Goal: Information Seeking & Learning: Learn about a topic

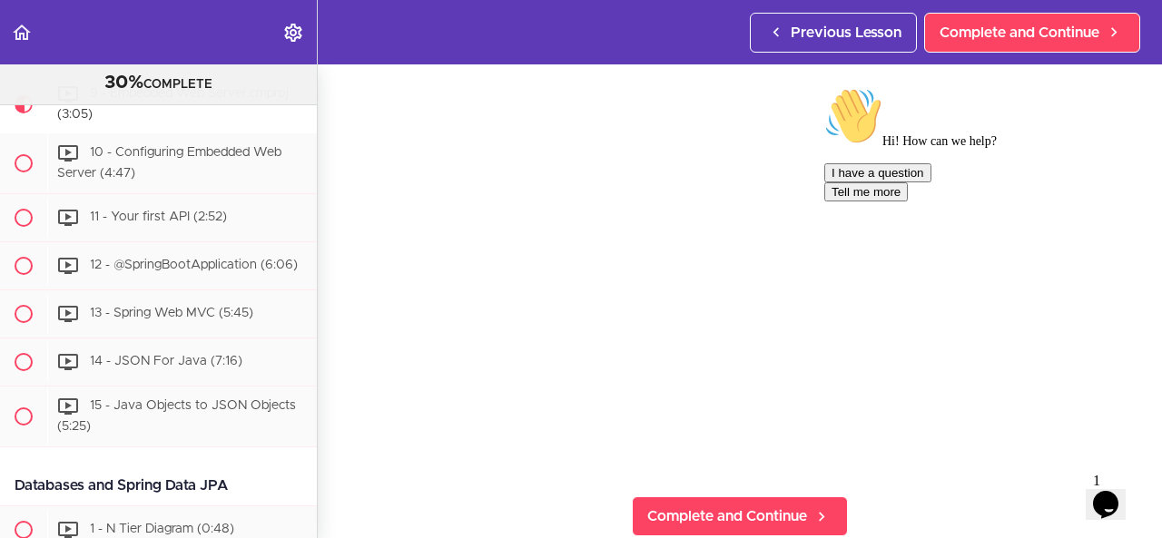
scroll to position [114, 0]
click at [824, 87] on icon "Chat attention grabber" at bounding box center [824, 87] width 0 height 0
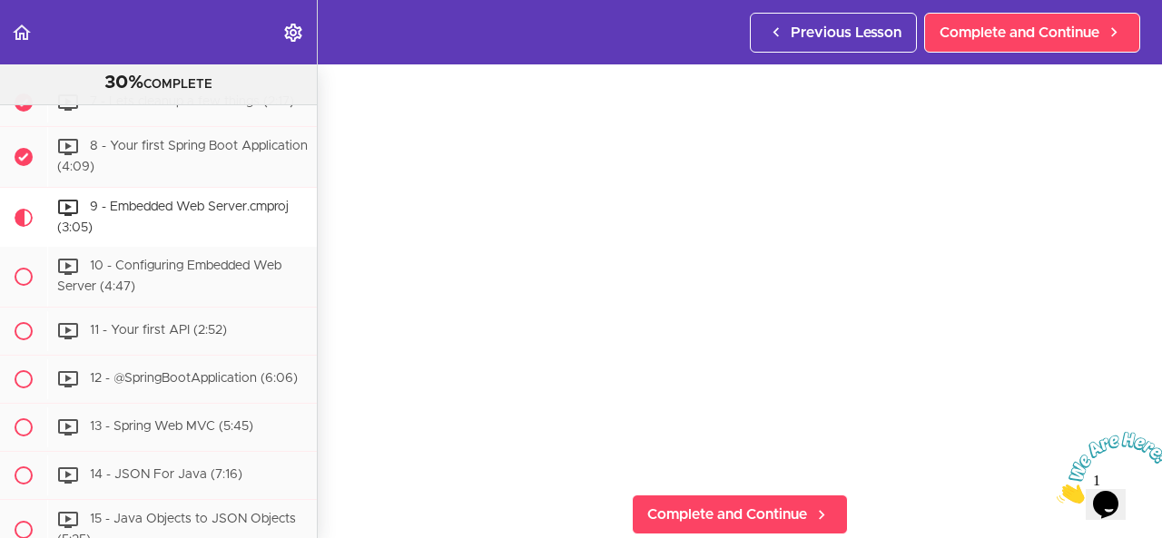
scroll to position [637, 0]
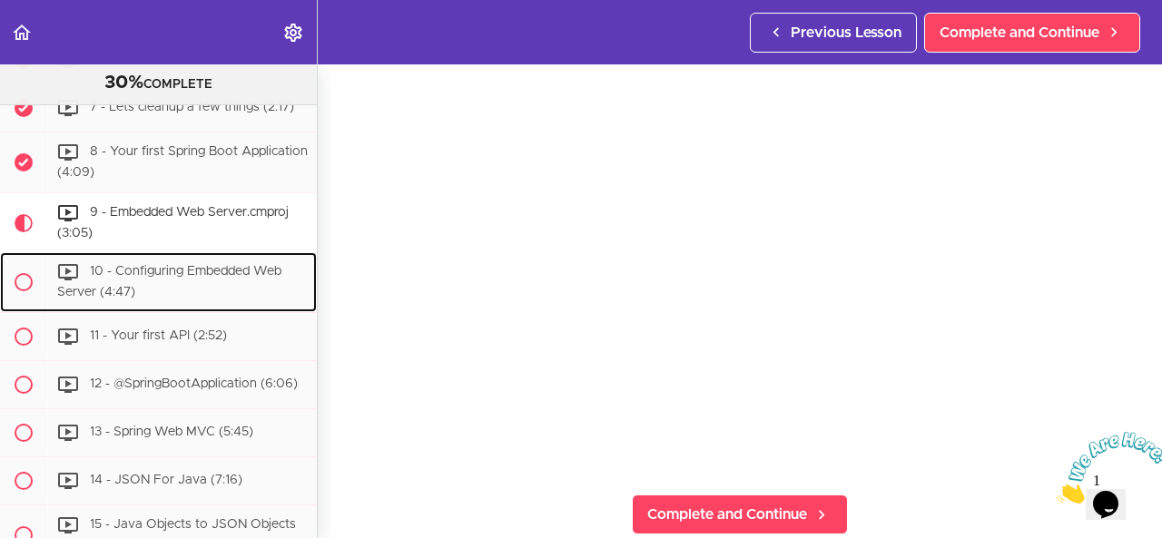
click at [83, 300] on span "10 - Configuring Embedded Web Server (4:47)" at bounding box center [169, 283] width 224 height 34
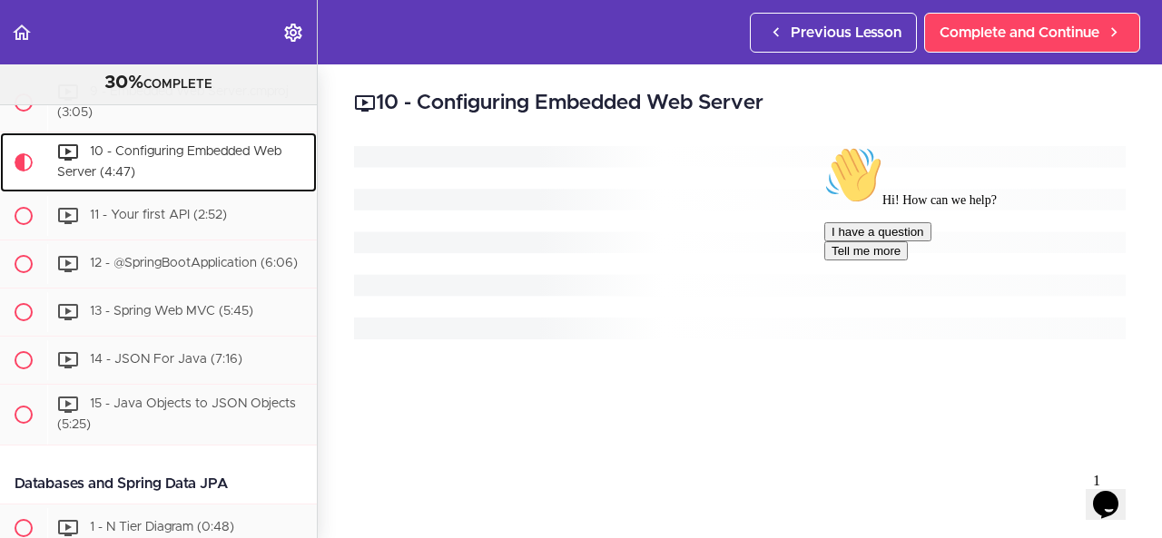
scroll to position [766, 0]
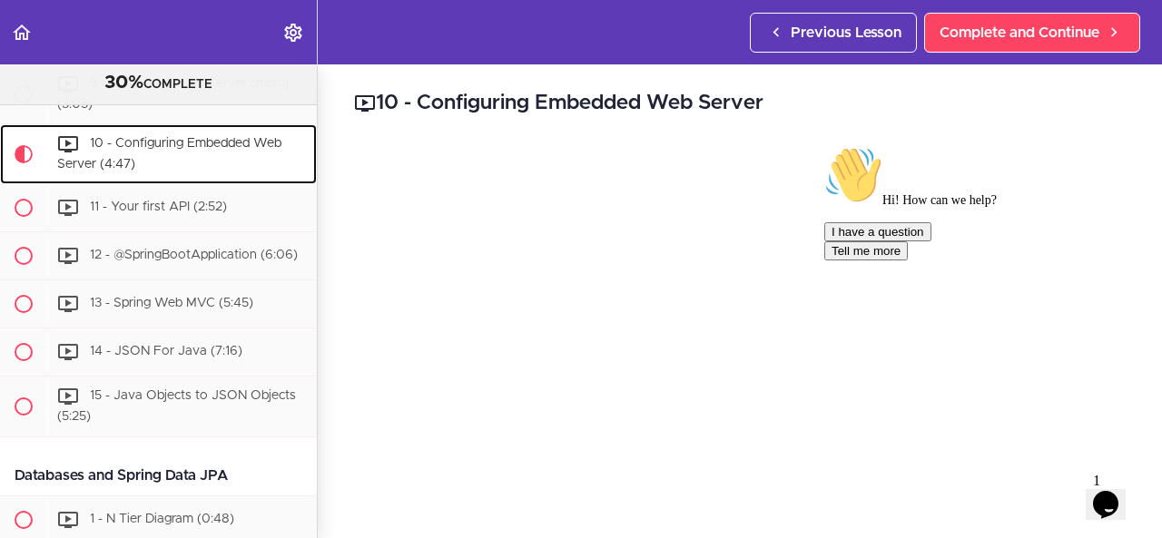
click at [120, 159] on div "10 - Configuring Embedded Web Server (4:47)" at bounding box center [182, 154] width 270 height 60
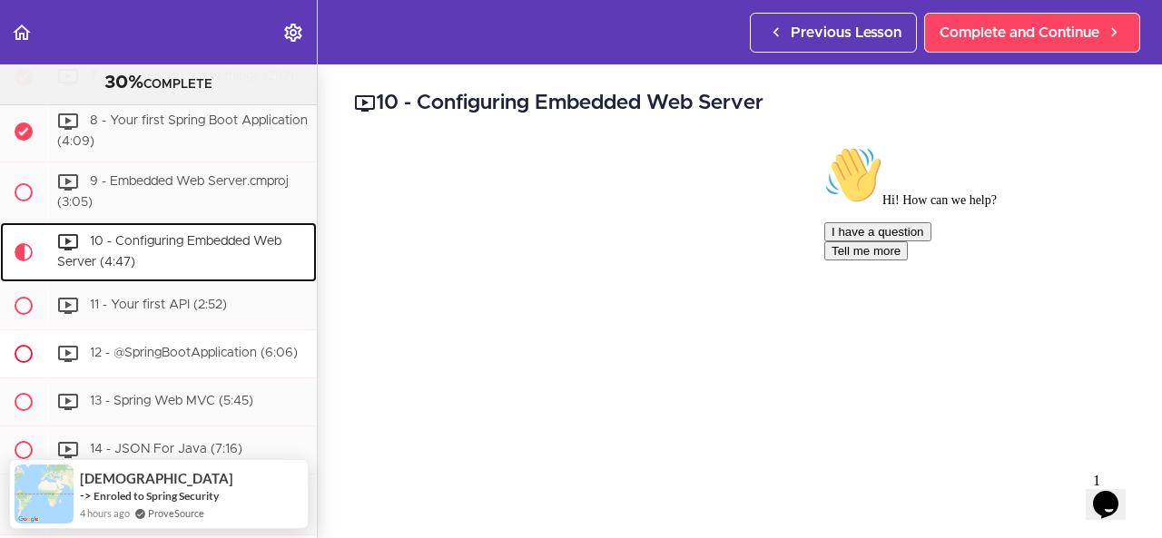
scroll to position [663, 0]
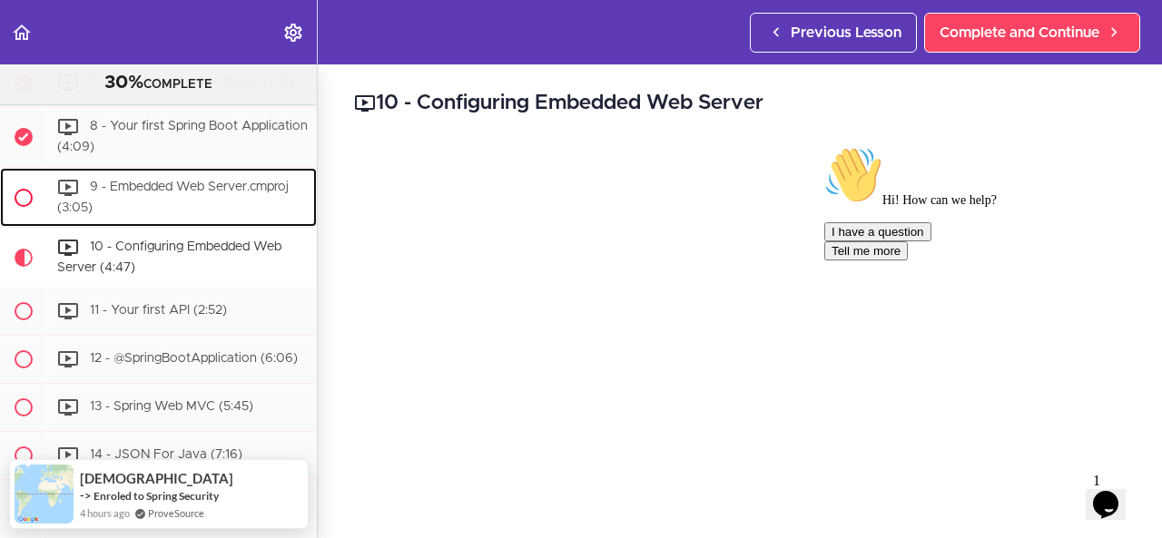
click at [194, 211] on div "9 - Embedded Web Server.cmproj (3:05)" at bounding box center [182, 198] width 270 height 60
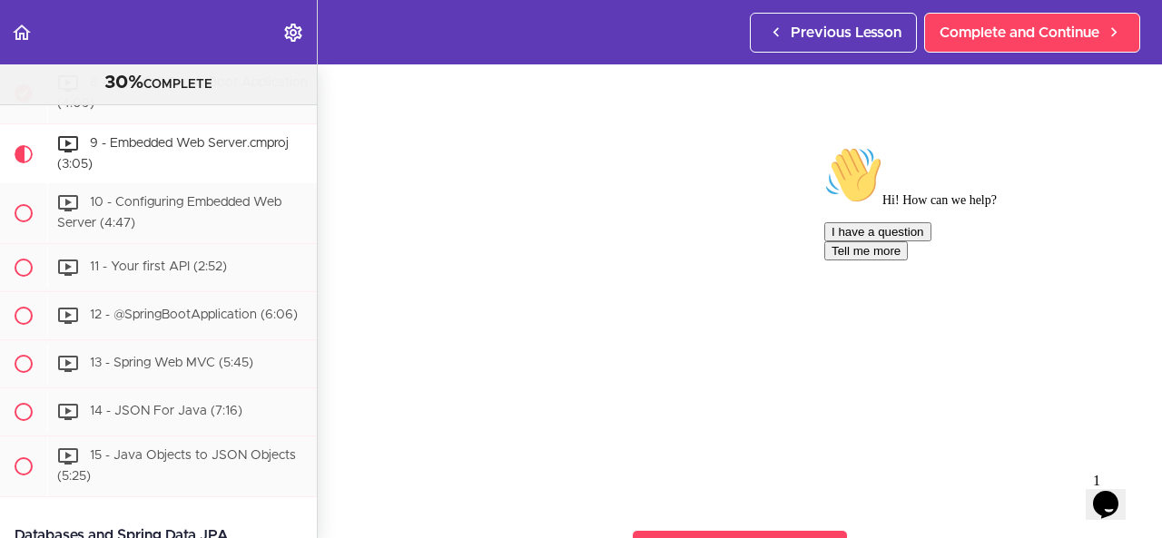
scroll to position [85, 0]
click at [824, 146] on icon "Chat attention grabber" at bounding box center [824, 146] width 0 height 0
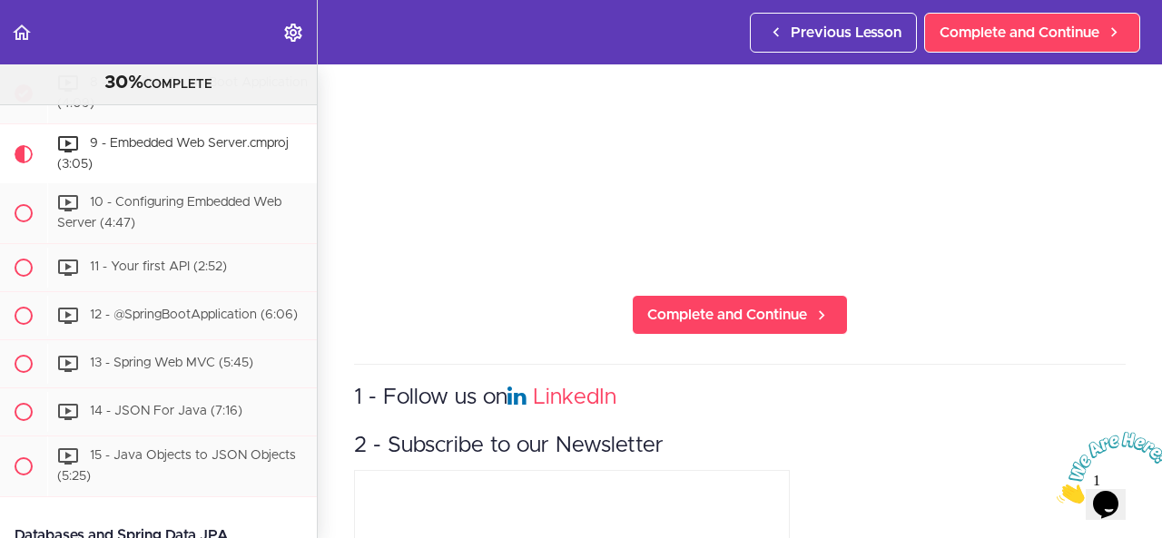
scroll to position [316, 0]
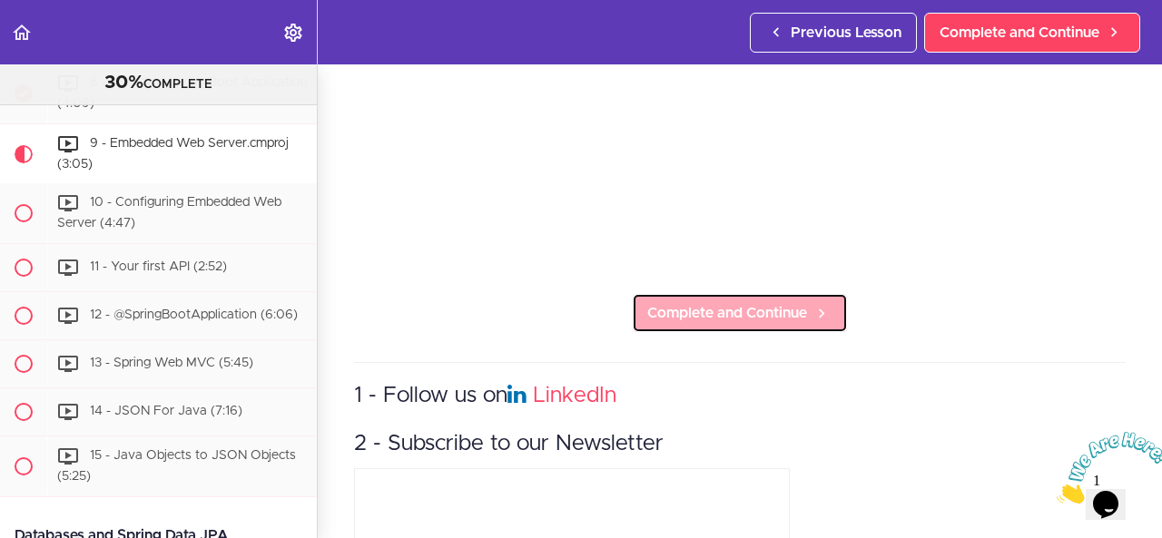
click at [703, 302] on span "Complete and Continue" at bounding box center [727, 313] width 160 height 22
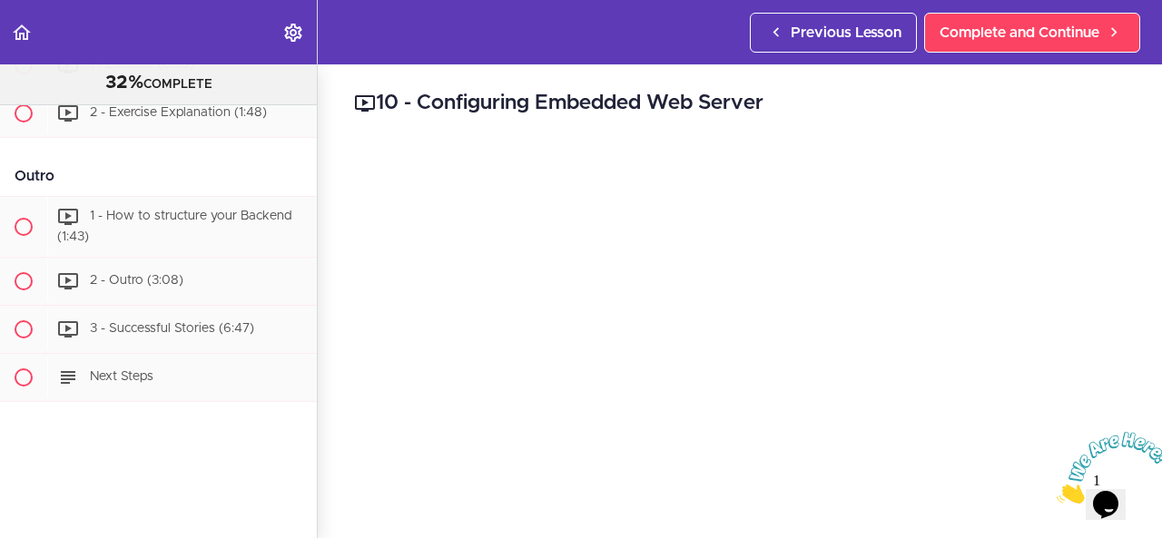
scroll to position [1920, 0]
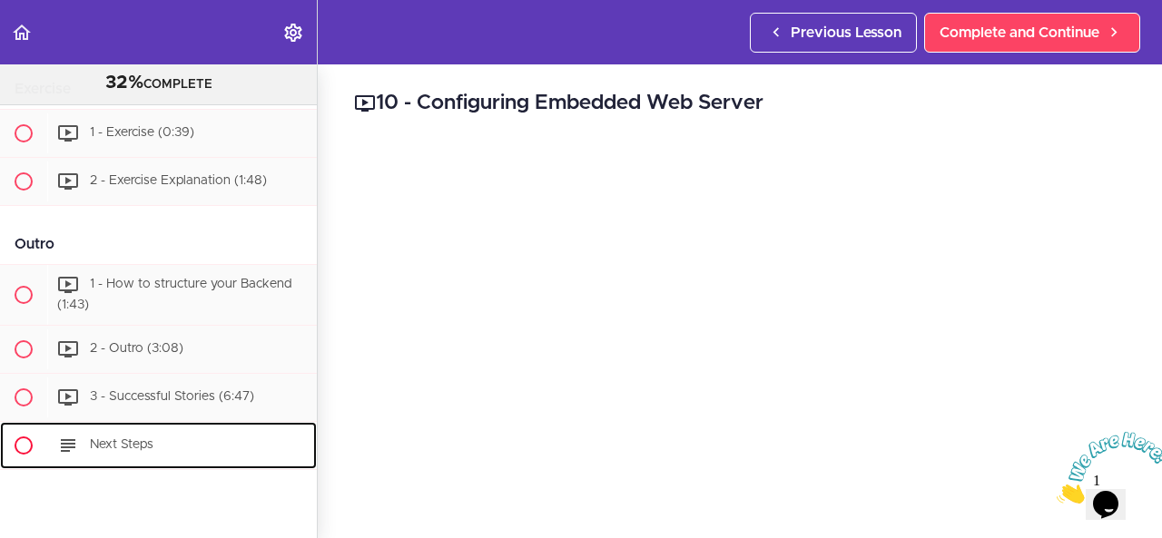
click at [65, 457] on icon at bounding box center [68, 446] width 22 height 22
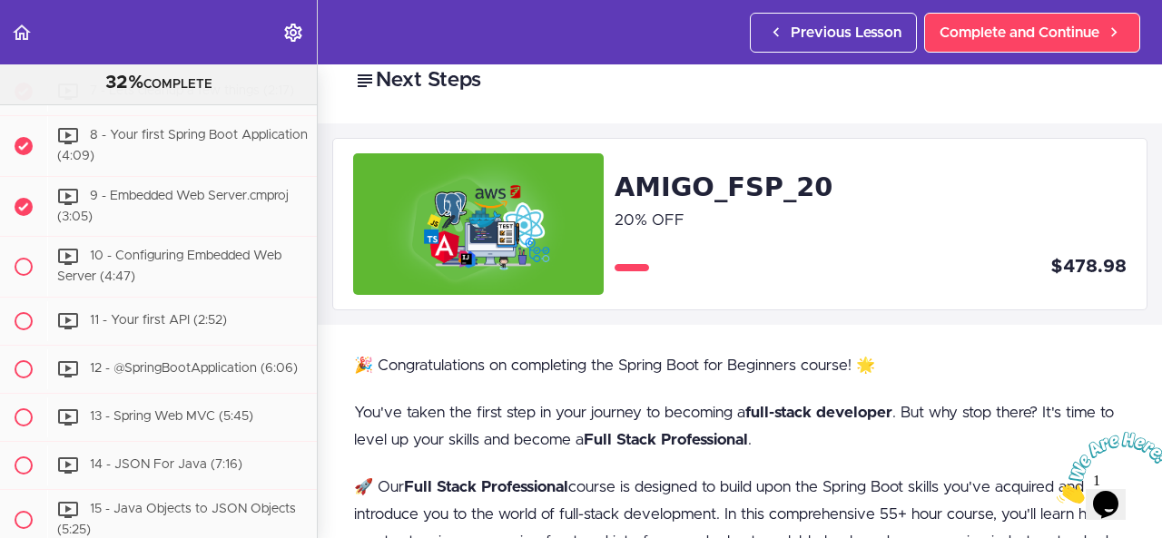
scroll to position [637, 0]
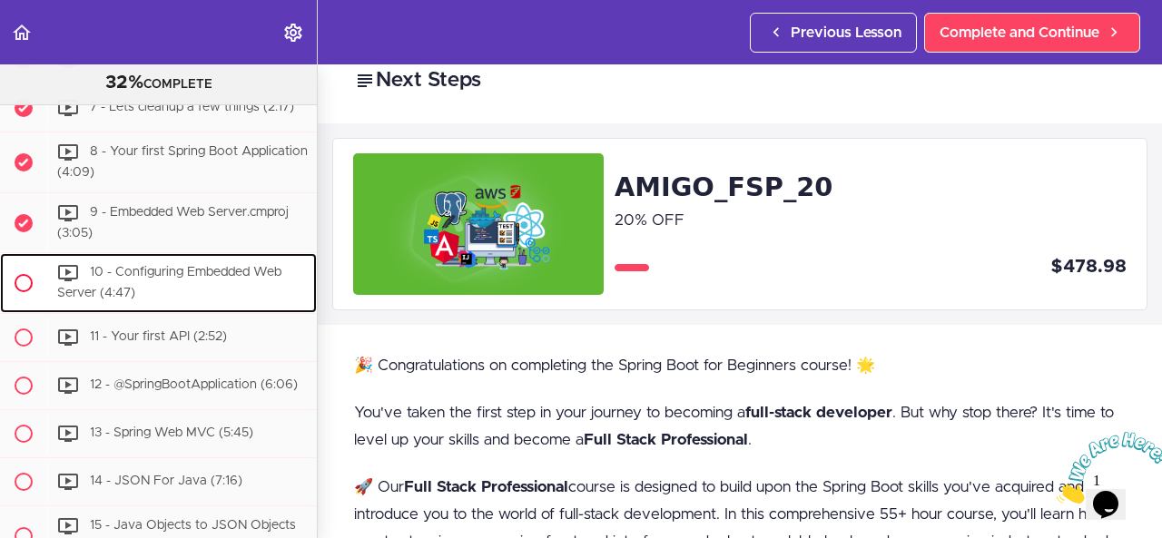
click at [124, 290] on div "10 - Configuring Embedded Web Server (4:47)" at bounding box center [182, 283] width 270 height 60
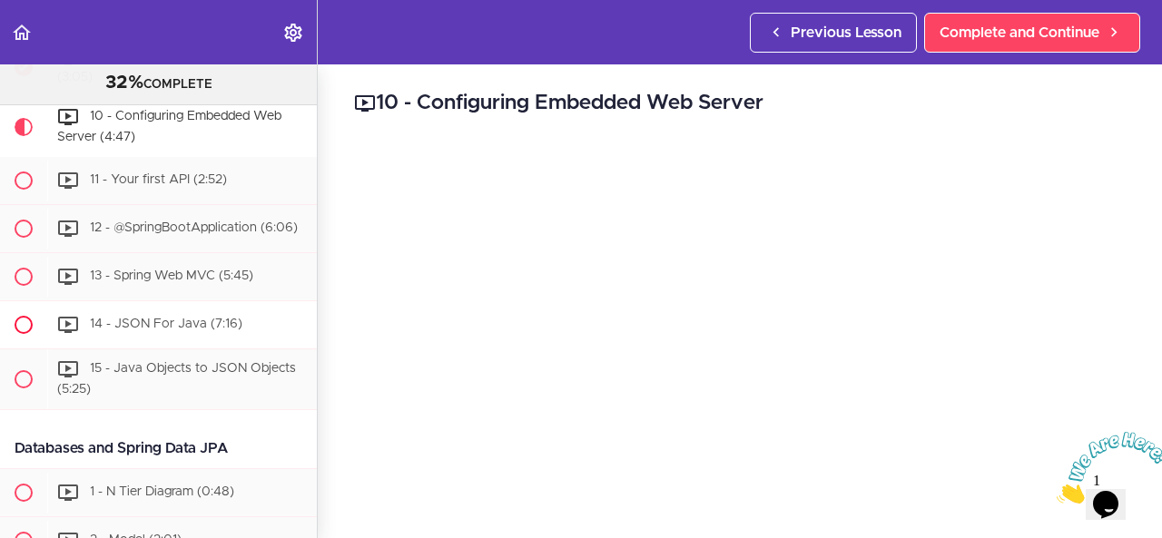
scroll to position [793, 0]
click at [1056, 491] on icon "Close" at bounding box center [1056, 498] width 0 height 15
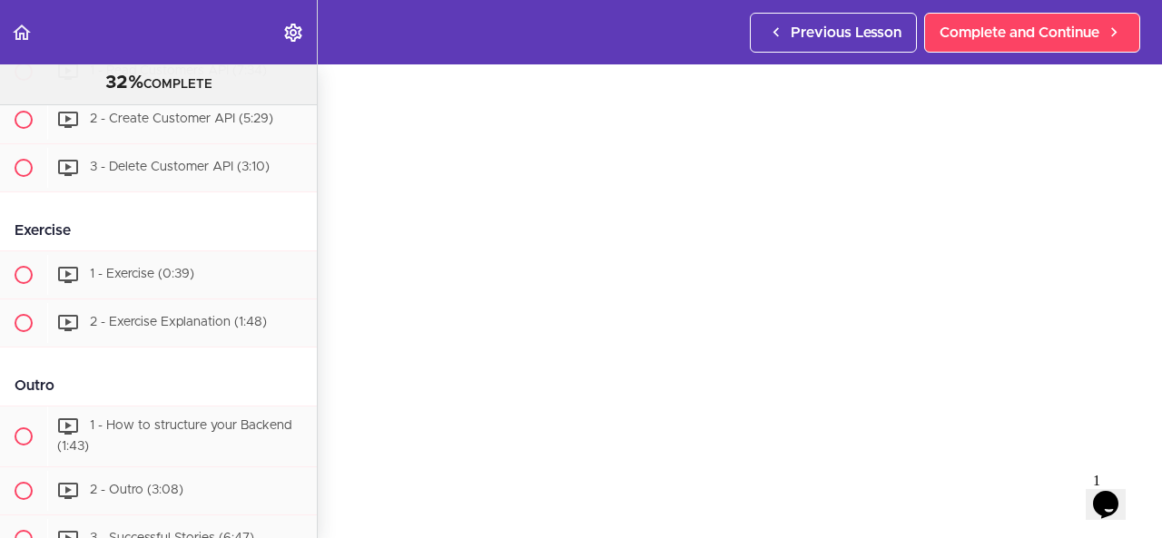
scroll to position [2033, 0]
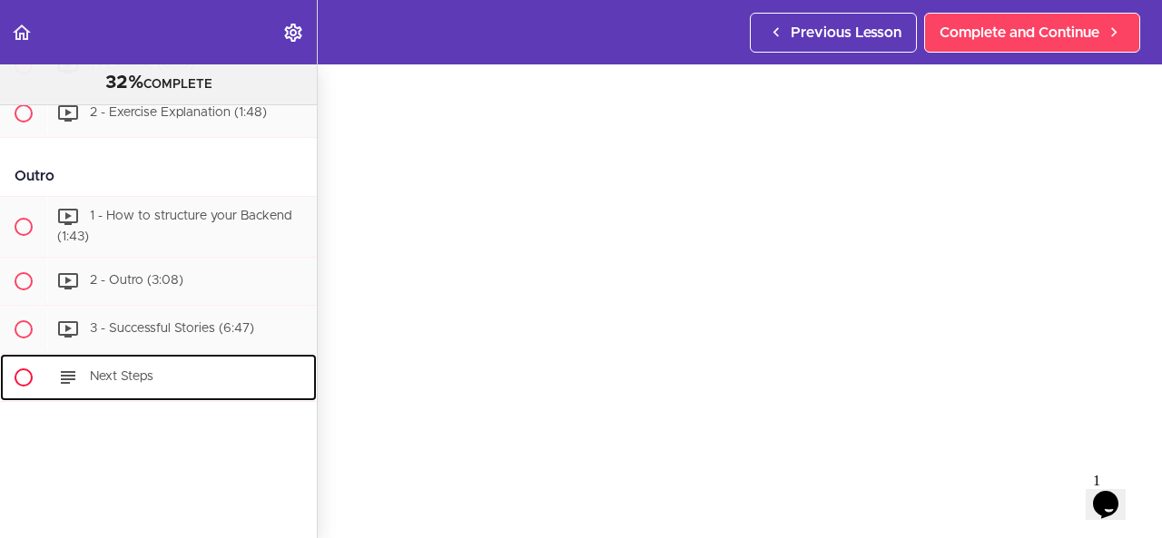
click at [175, 378] on div "Next Steps" at bounding box center [182, 378] width 270 height 40
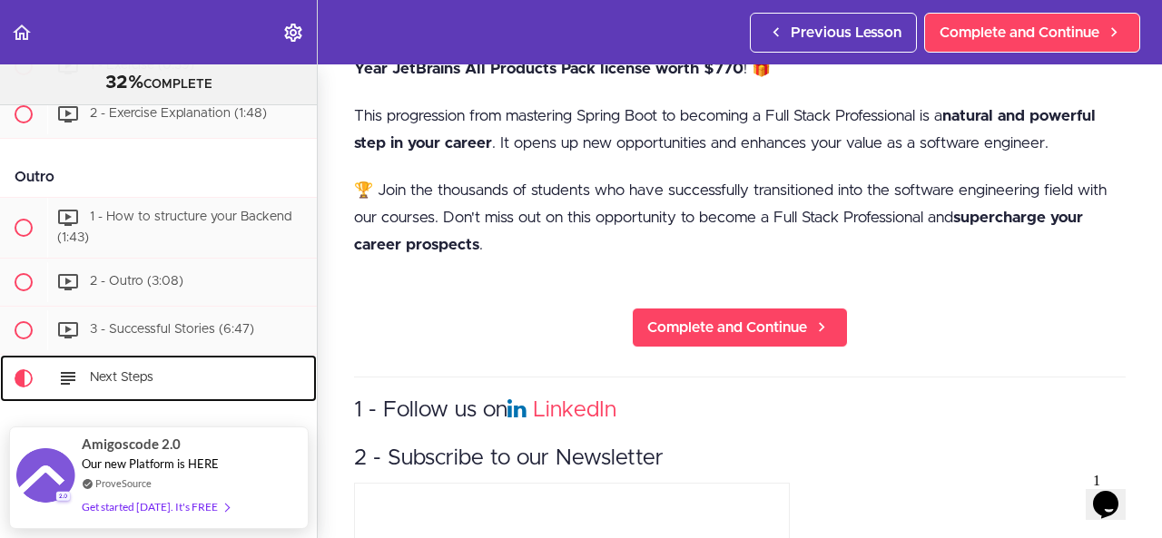
scroll to position [680, 0]
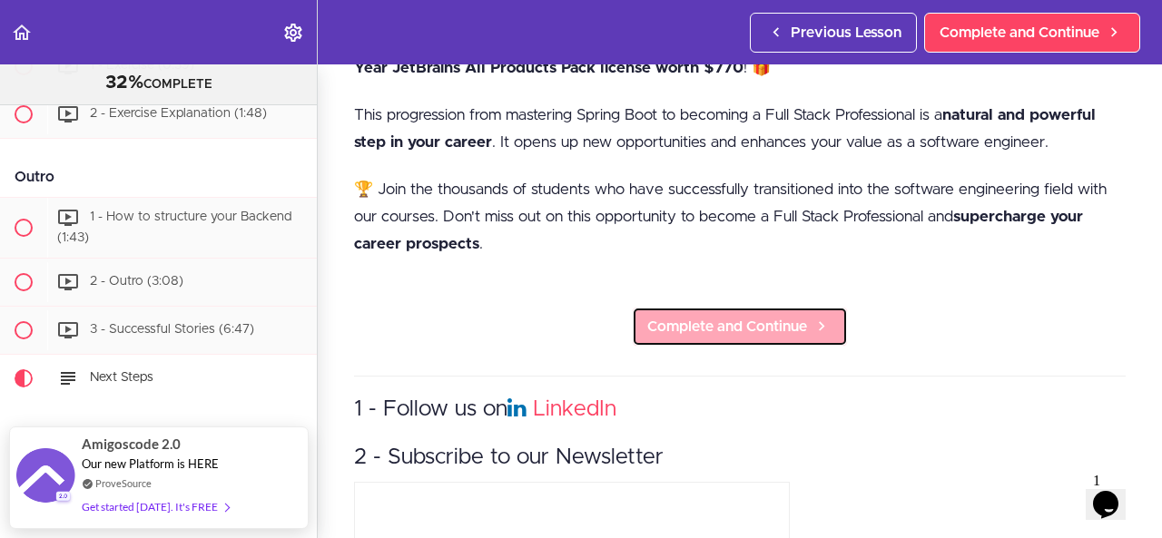
click at [761, 318] on span "Complete and Continue" at bounding box center [727, 327] width 160 height 22
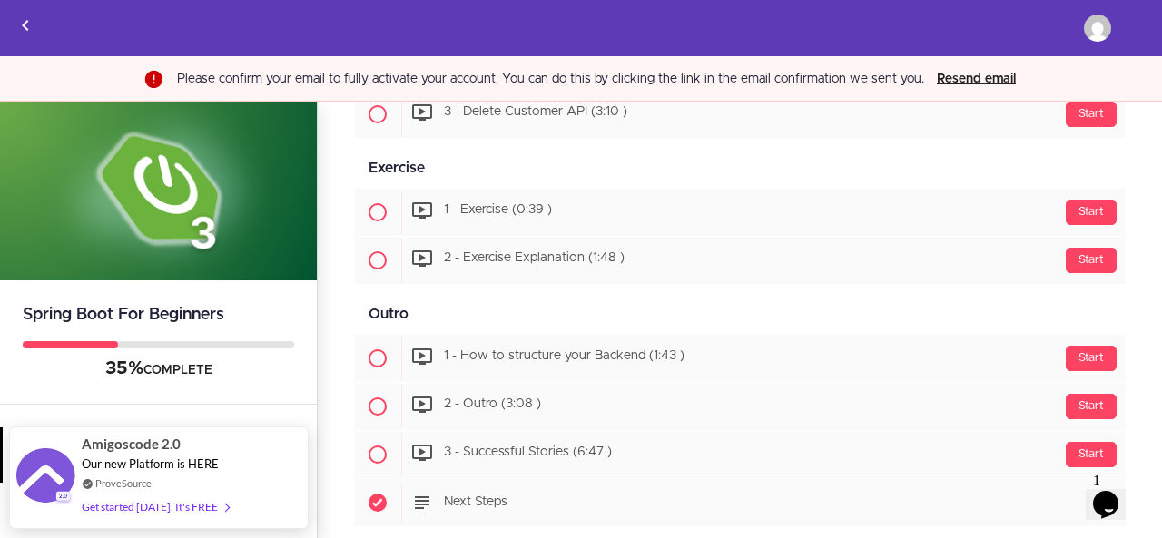
click at [970, 69] on button "Resend email" at bounding box center [976, 79] width 90 height 20
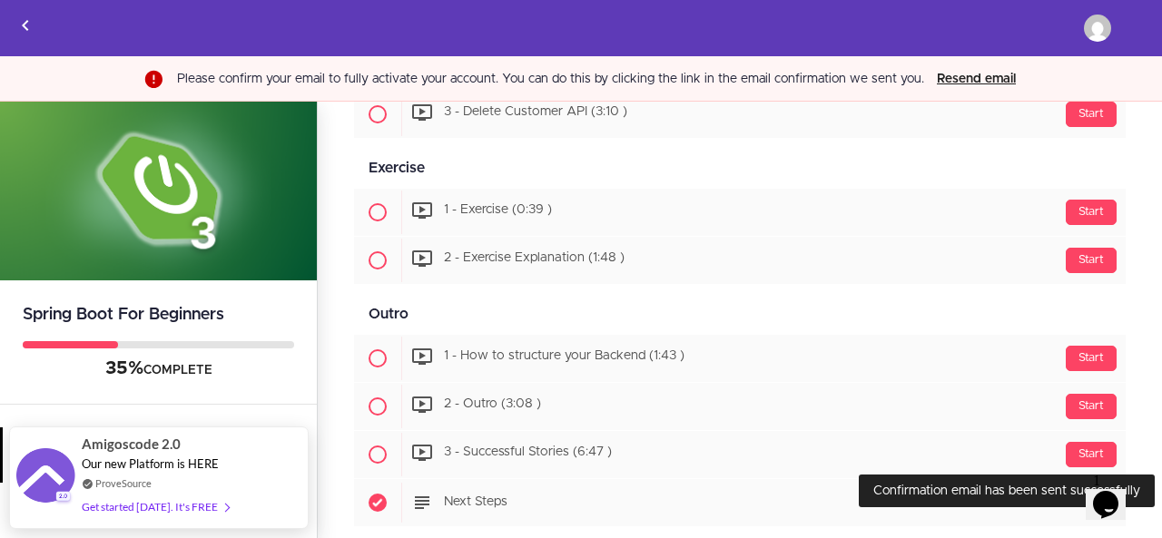
click at [1022, 494] on div "Confirmation email has been sent successfully" at bounding box center [1007, 491] width 296 height 33
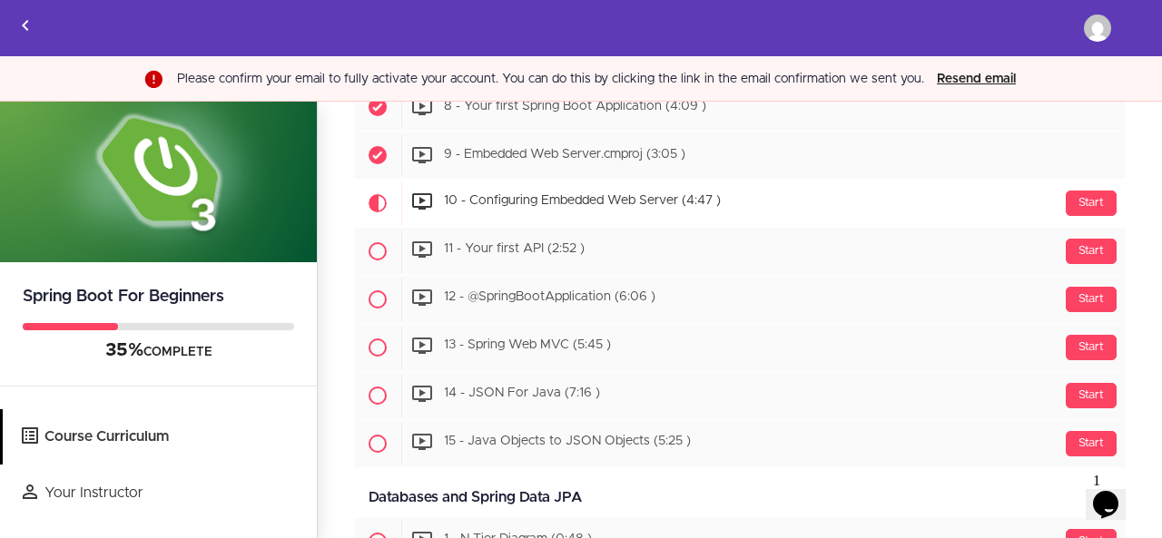
scroll to position [755, 0]
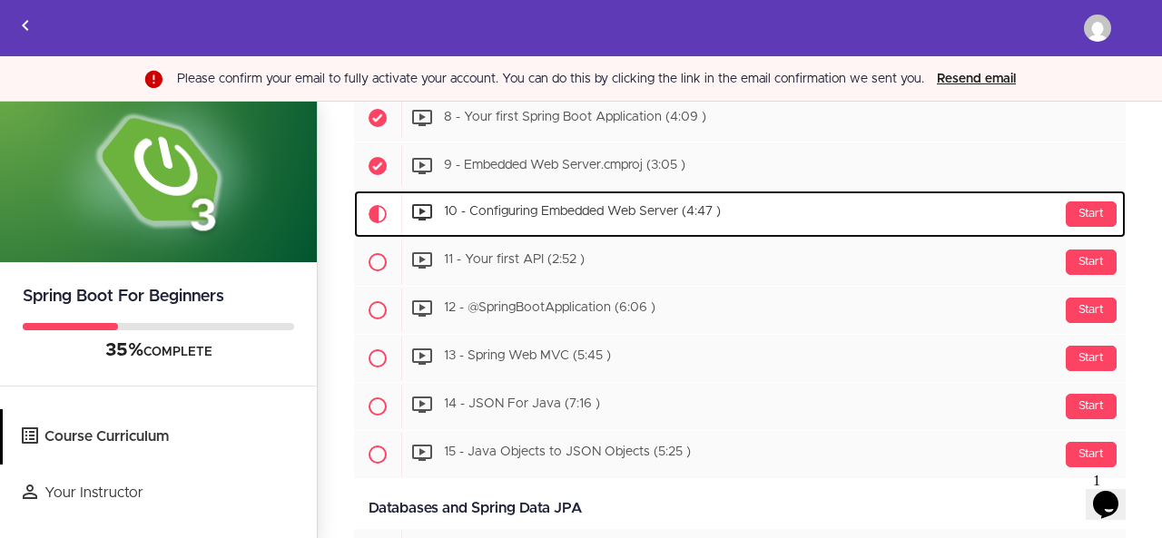
click at [685, 206] on span "10 - Configuring Embedded Web Server (4:47 )" at bounding box center [582, 212] width 277 height 13
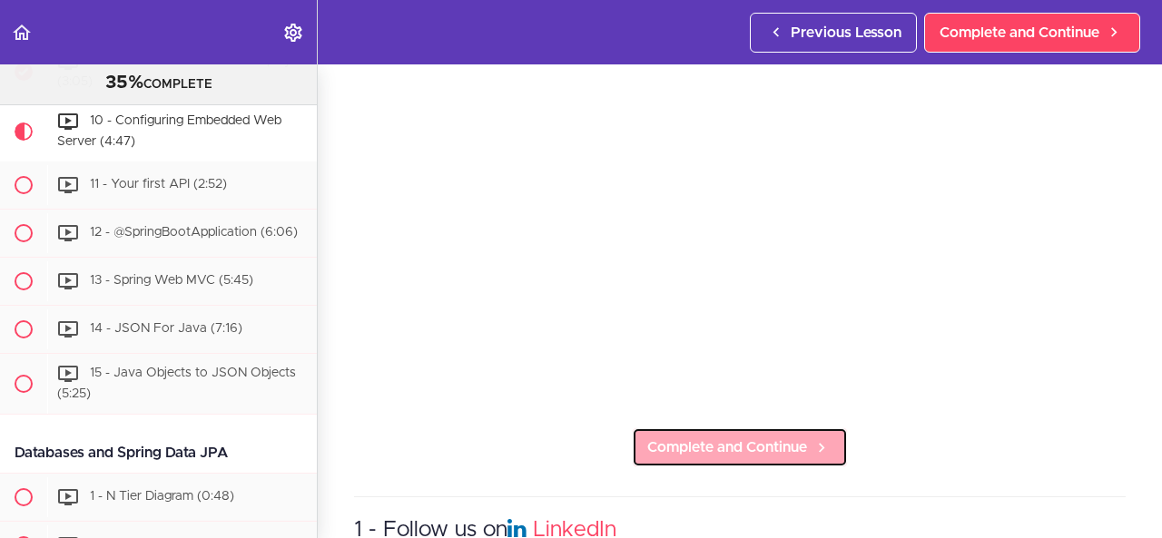
click at [799, 427] on link "Complete and Continue" at bounding box center [740, 447] width 216 height 40
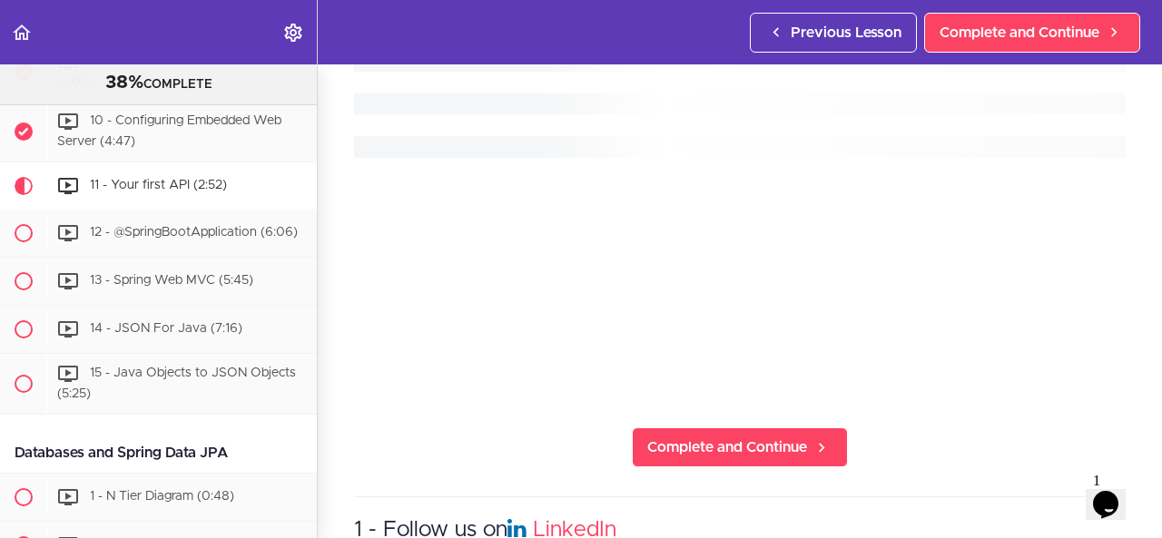
scroll to position [827, 0]
